Goal: Contribute content

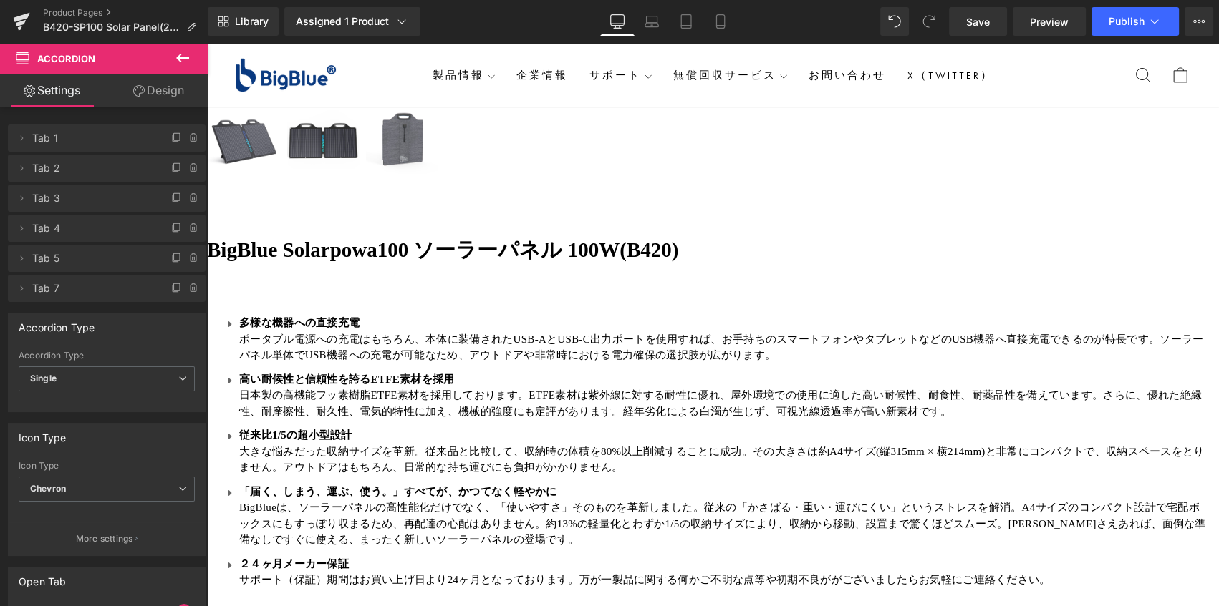
click at [207, 43] on span "Accordion" at bounding box center [207, 43] width 0 height 0
click at [188, 228] on icon at bounding box center [193, 228] width 11 height 11
click at [183, 228] on button "Delete" at bounding box center [178, 229] width 45 height 19
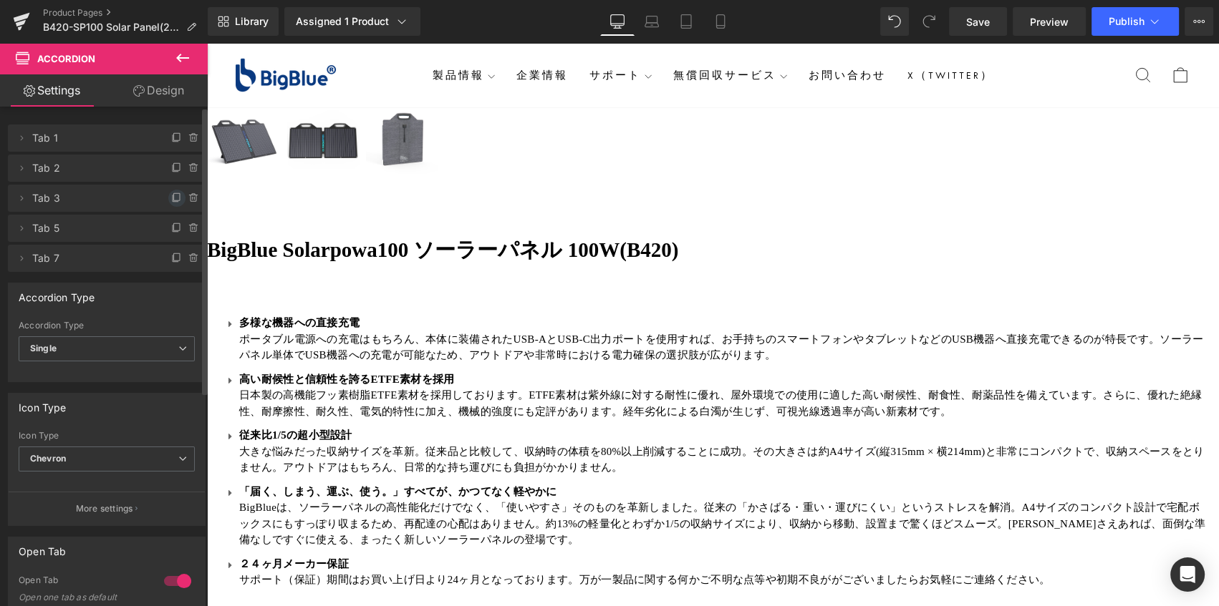
click at [174, 194] on icon at bounding box center [177, 196] width 6 height 7
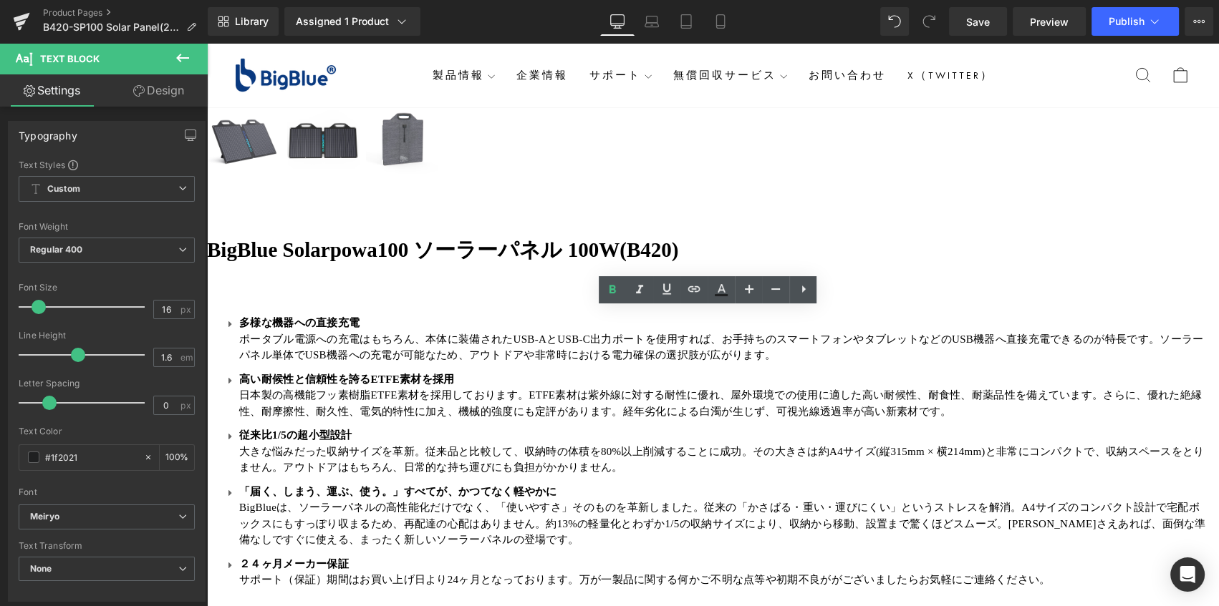
drag, startPoint x: 501, startPoint y: 319, endPoint x: 519, endPoint y: 318, distance: 17.9
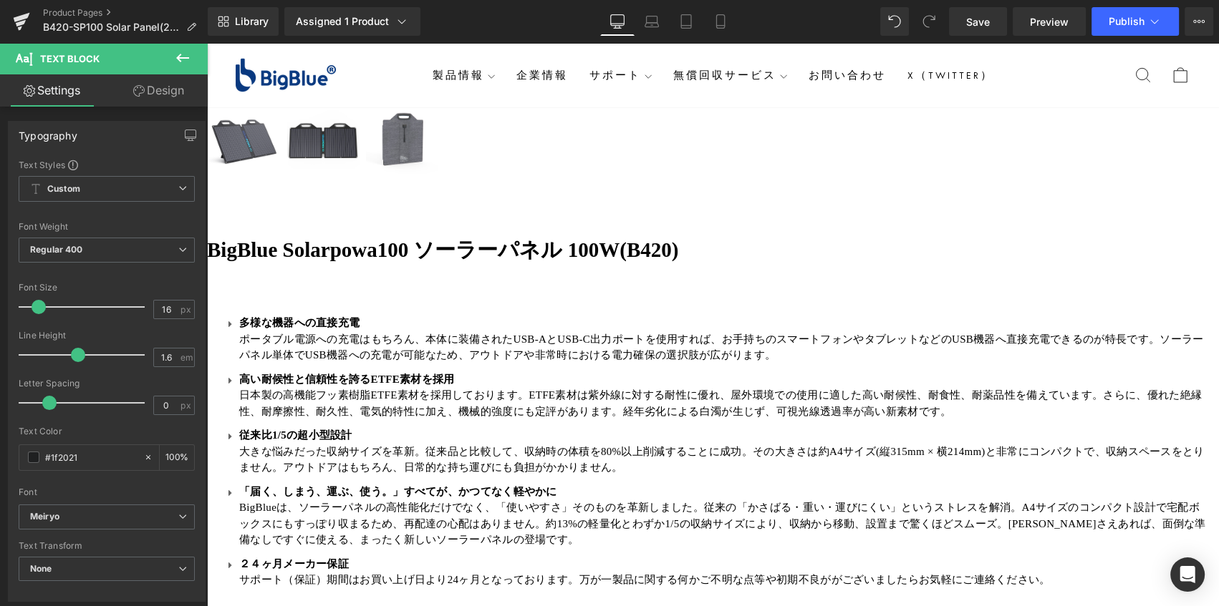
drag, startPoint x: 509, startPoint y: 314, endPoint x: 277, endPoint y: 315, distance: 232.0
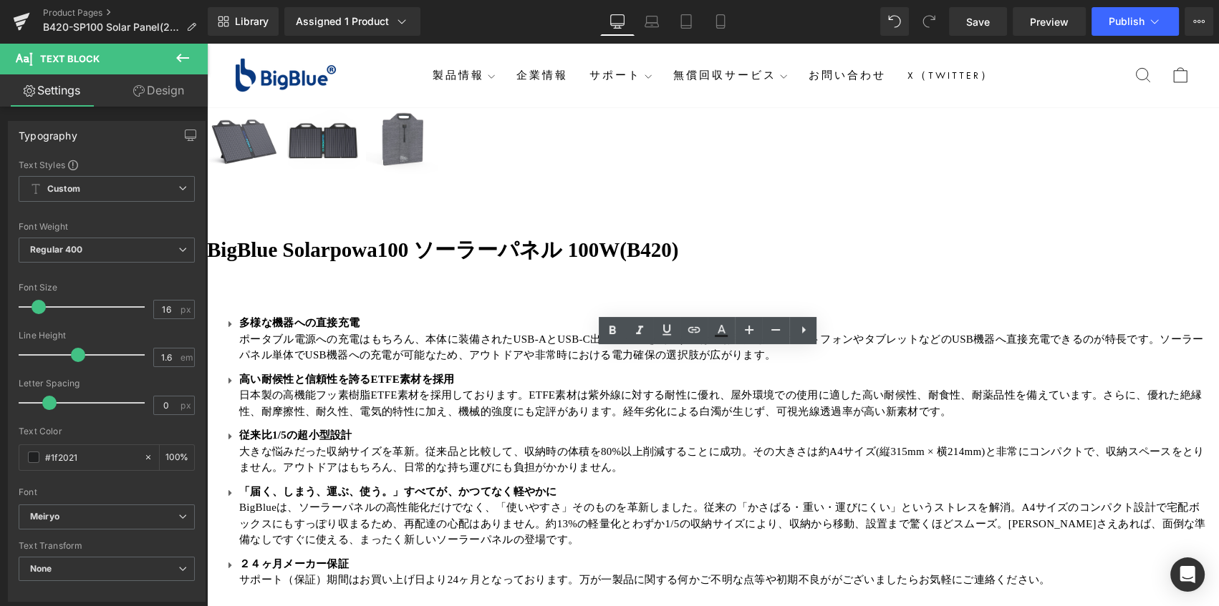
drag, startPoint x: 555, startPoint y: 360, endPoint x: 285, endPoint y: 357, distance: 270.0
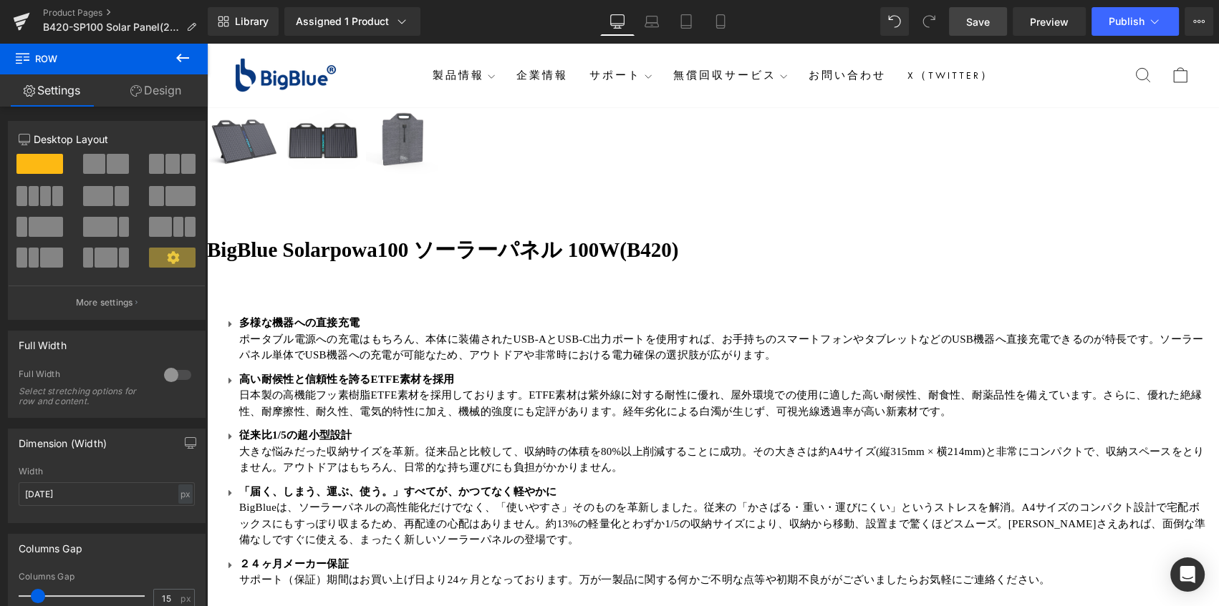
drag, startPoint x: 980, startPoint y: 23, endPoint x: 544, endPoint y: 281, distance: 506.5
click at [980, 23] on span "Save" at bounding box center [978, 21] width 24 height 15
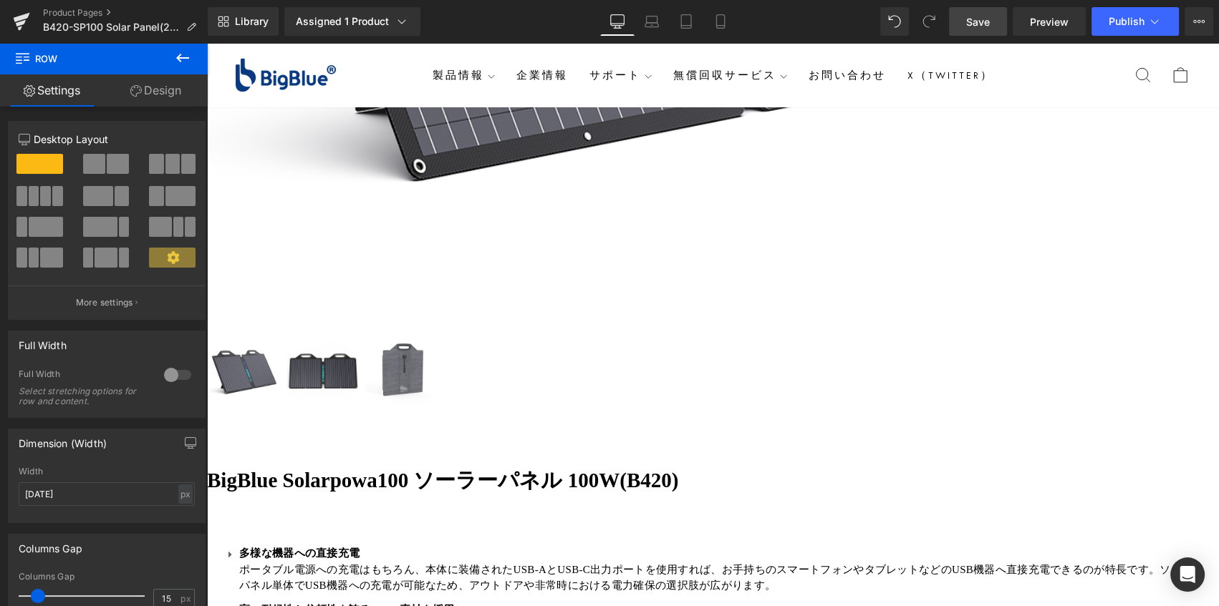
scroll to position [780, 0]
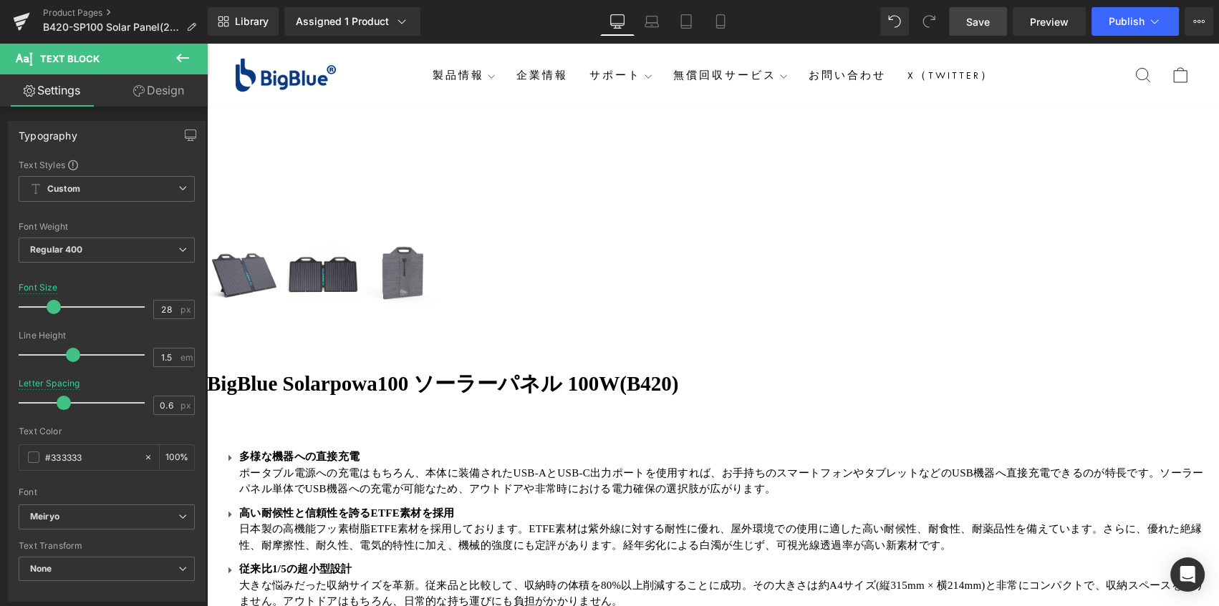
scroll to position [455, 0]
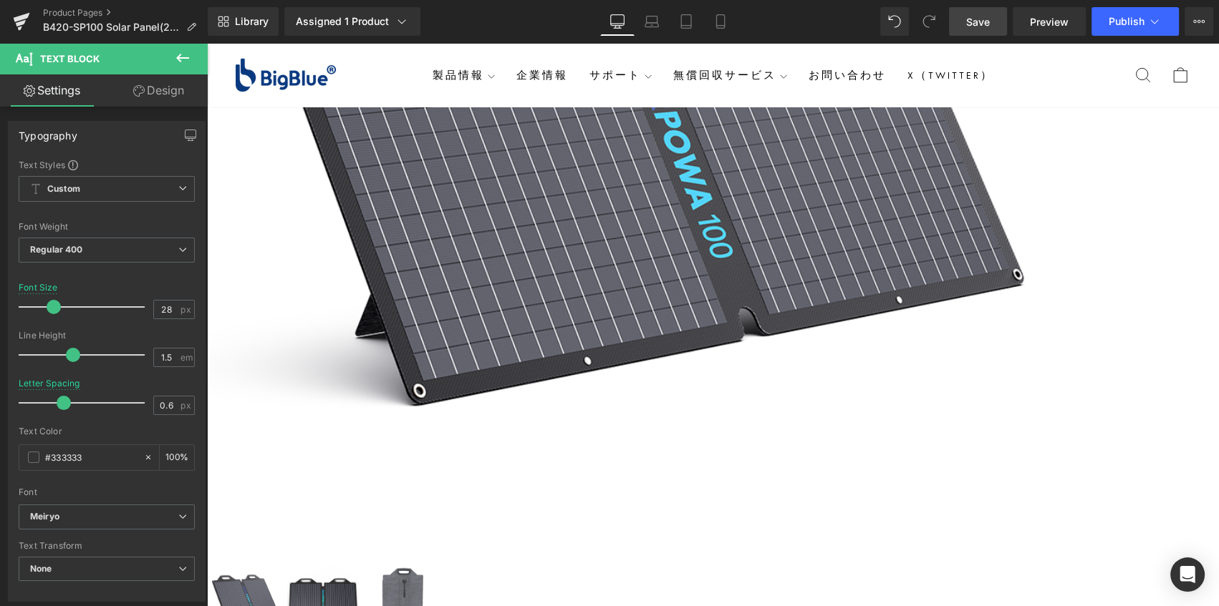
drag, startPoint x: 824, startPoint y: 599, endPoint x: 627, endPoint y: 558, distance: 201.6
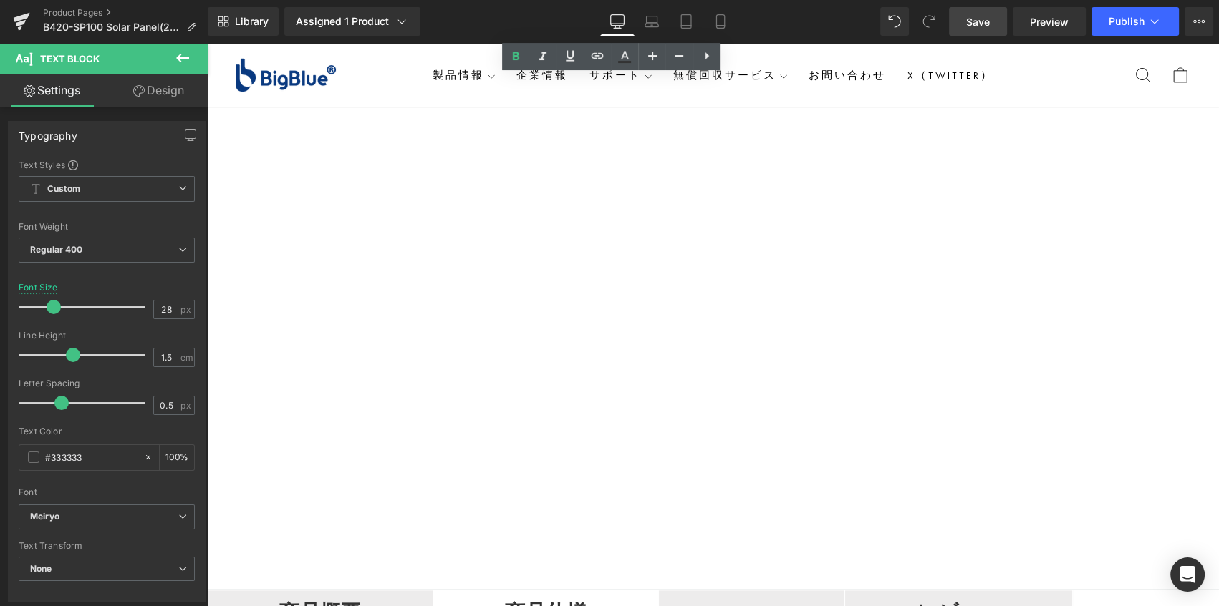
scroll to position [2018, 0]
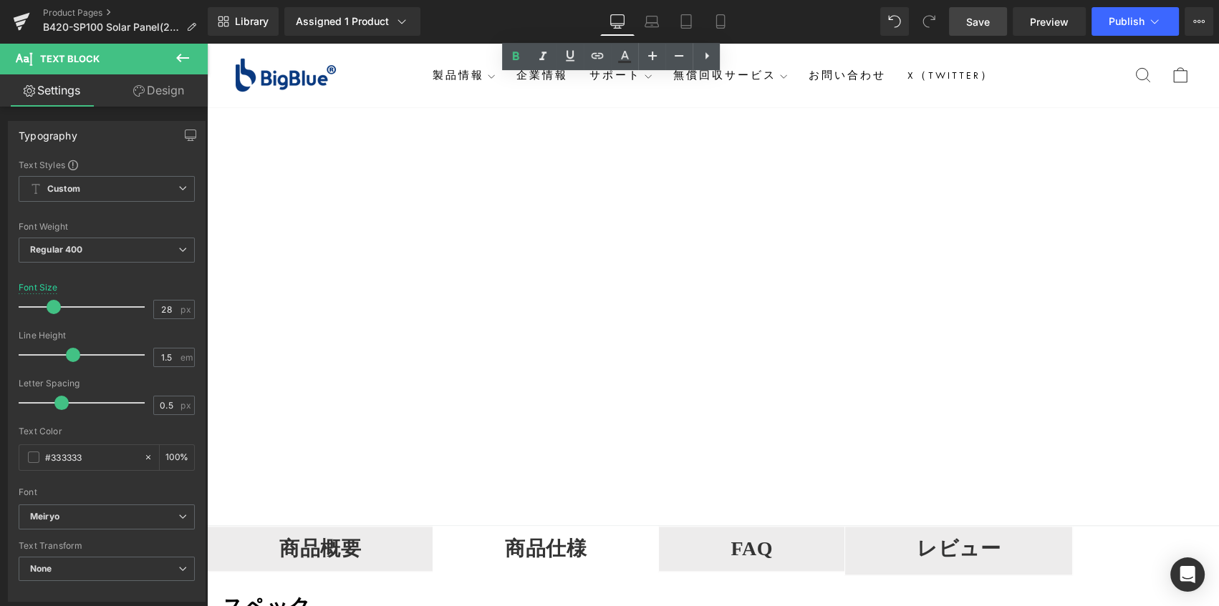
click at [207, 43] on span "Button" at bounding box center [207, 43] width 0 height 0
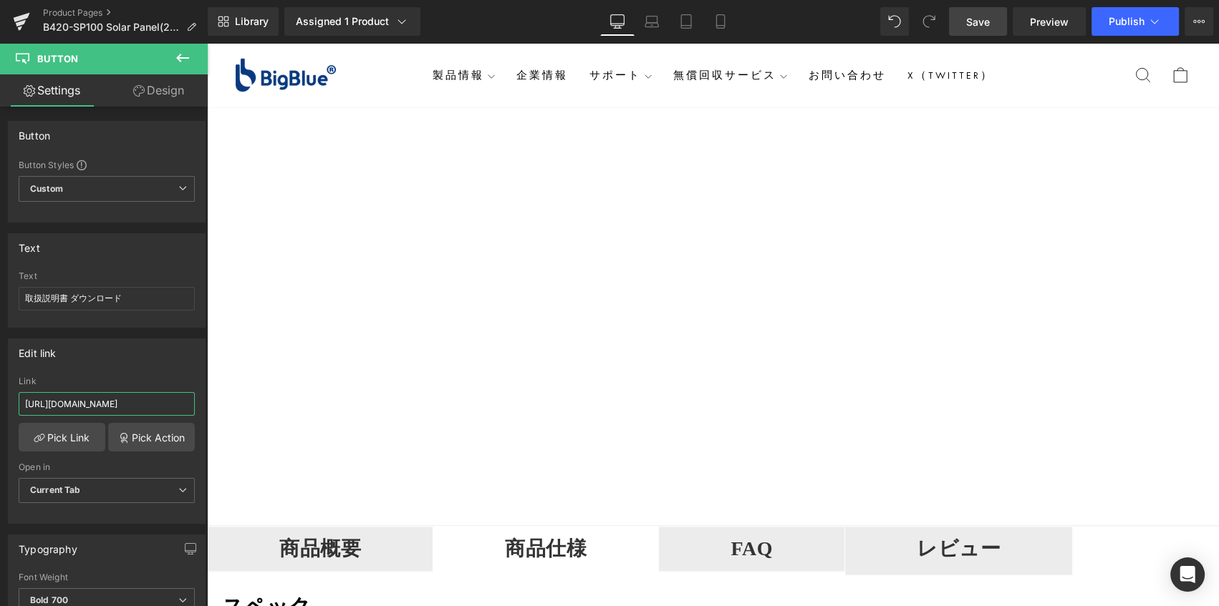
drag, startPoint x: 230, startPoint y: 448, endPoint x: 413, endPoint y: 448, distance: 183.3
paste input "[DOMAIN_NAME][URL]"
type input "[URL][DOMAIN_NAME]"
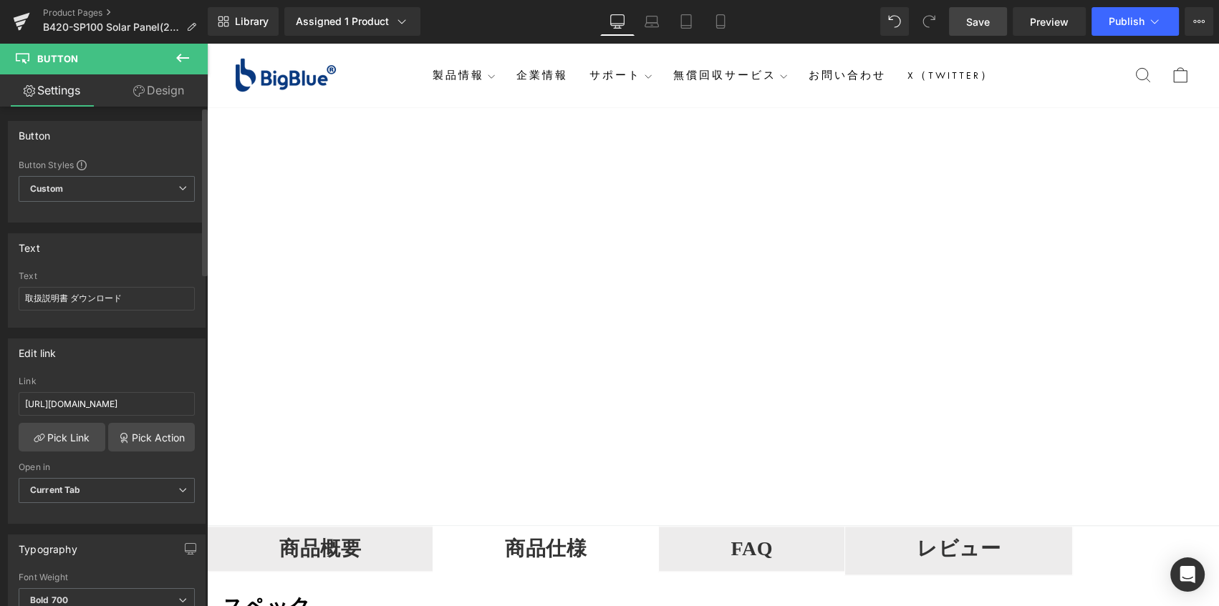
click at [137, 369] on div "Edit link [URL][DOMAIN_NAME] Link [URL][DOMAIN_NAME] Pick Link Pick Action Curr…" at bounding box center [107, 431] width 198 height 185
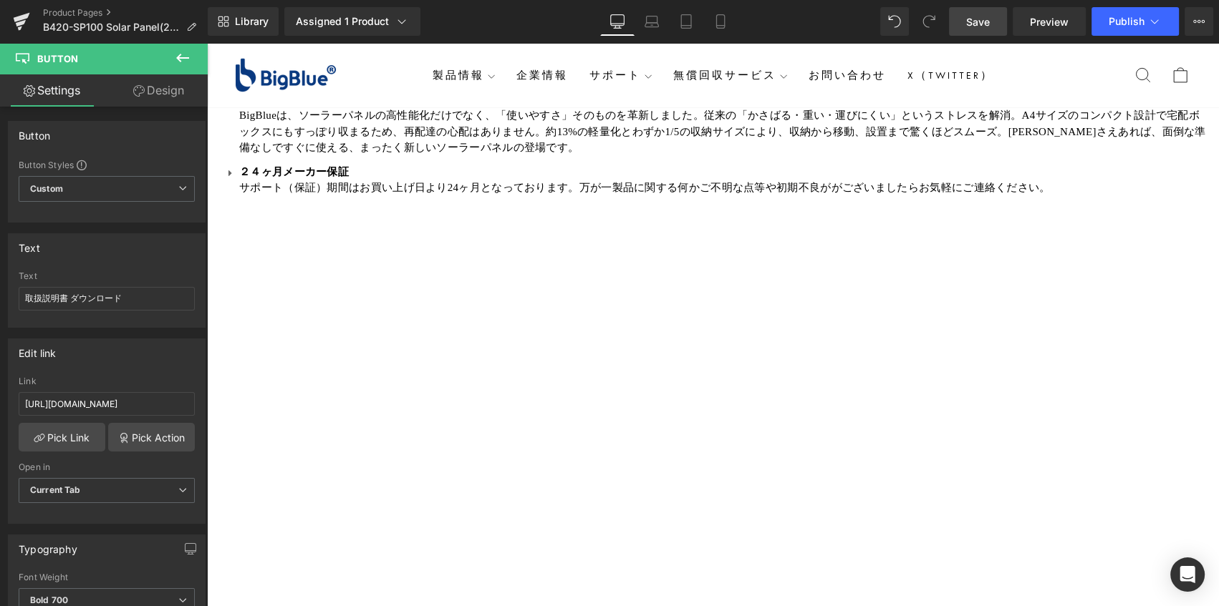
scroll to position [1302, 0]
click at [985, 24] on span "Save" at bounding box center [978, 21] width 24 height 15
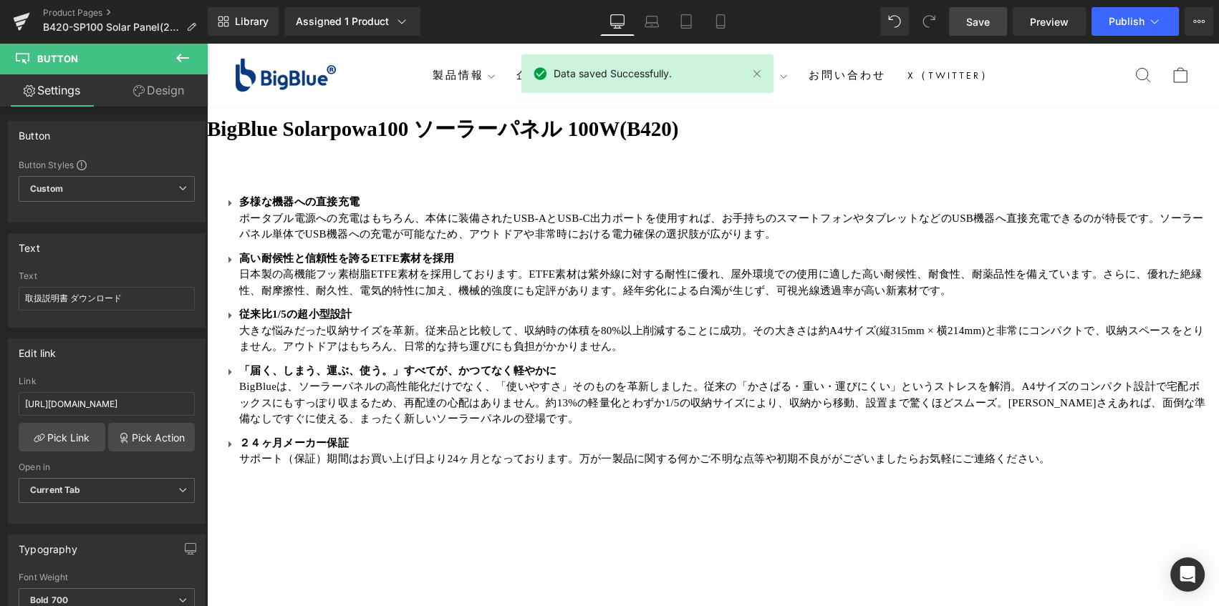
scroll to position [846, 0]
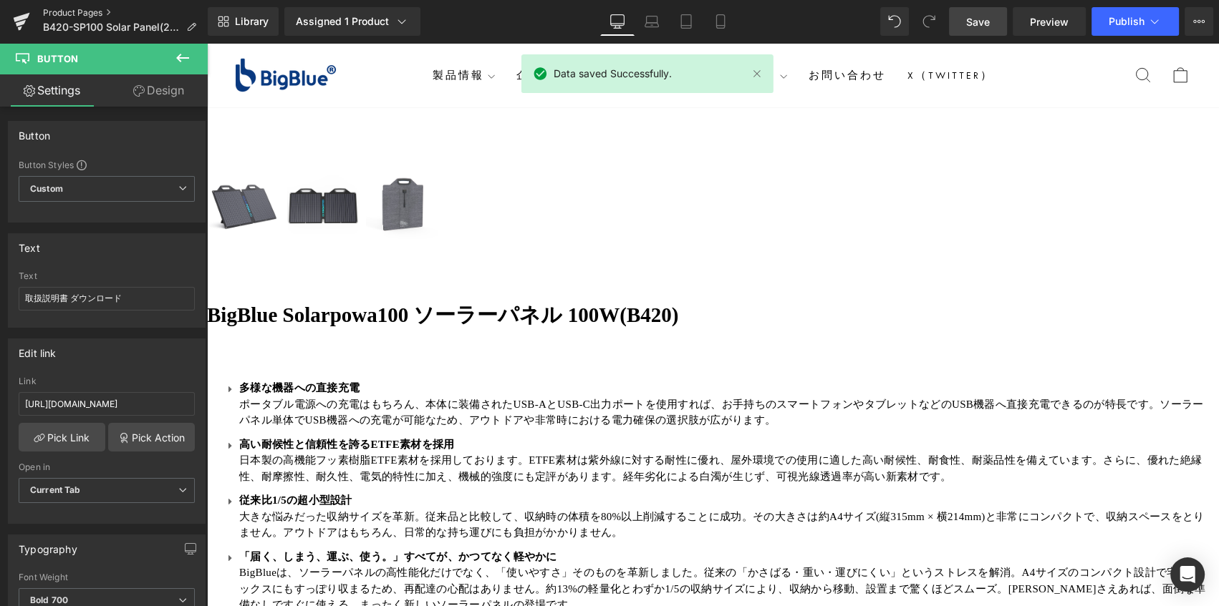
click at [85, 14] on link "Product Pages" at bounding box center [125, 12] width 165 height 11
